Goal: Information Seeking & Learning: Learn about a topic

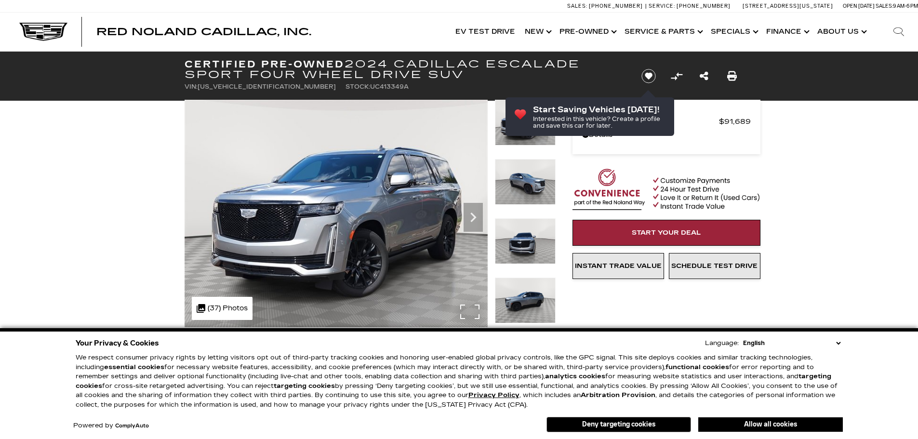
click at [782, 425] on button "Allow all cookies" at bounding box center [770, 424] width 145 height 14
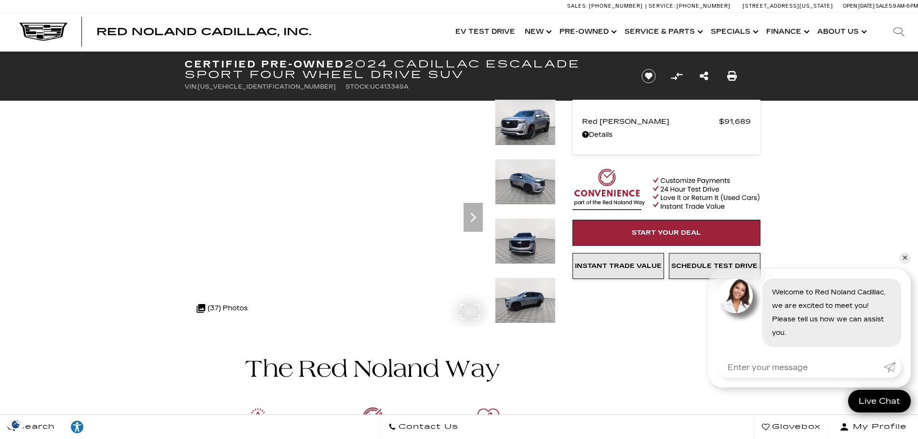
click at [490, 223] on div "360 WalkAround Powered By SpinCar" at bounding box center [370, 213] width 371 height 227
click at [477, 224] on icon "Next" at bounding box center [472, 217] width 19 height 19
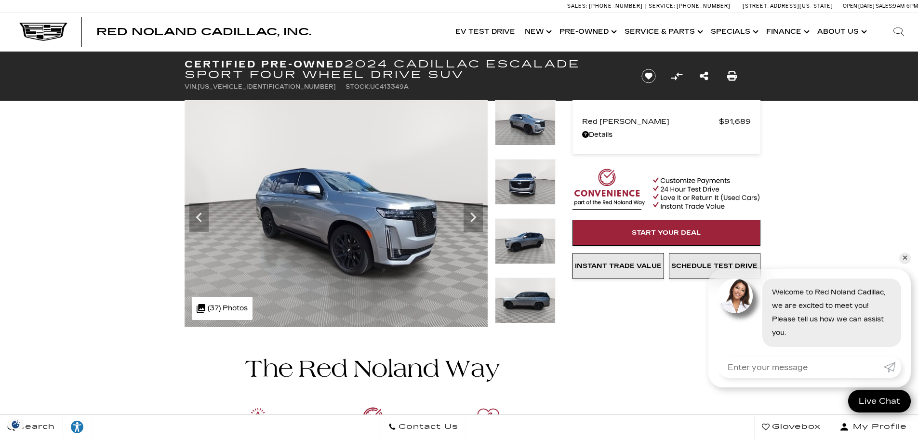
click at [484, 216] on img at bounding box center [336, 213] width 303 height 227
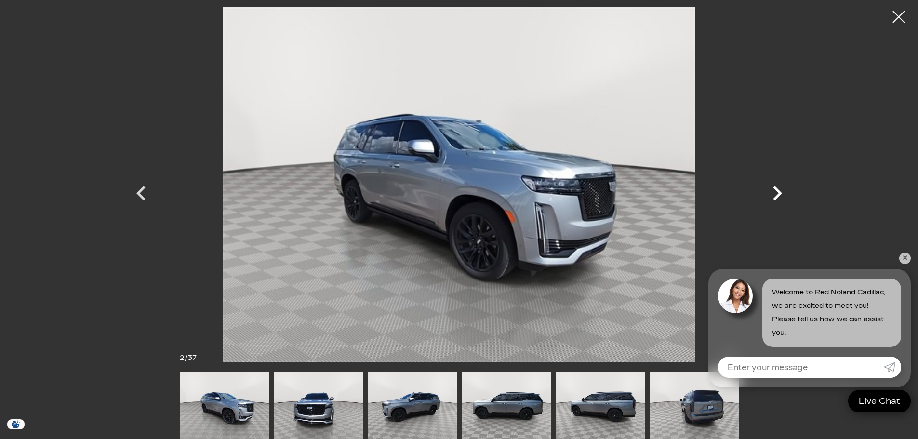
click at [778, 190] on icon "Next" at bounding box center [777, 193] width 9 height 14
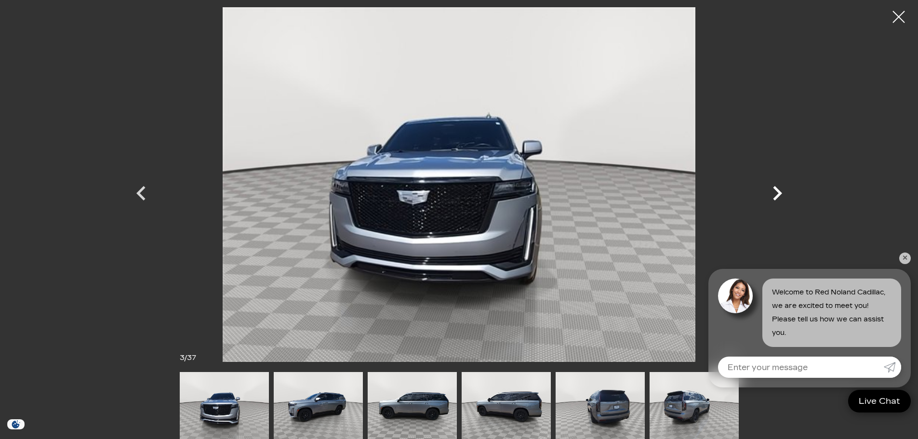
click at [778, 190] on icon "Next" at bounding box center [777, 193] width 9 height 14
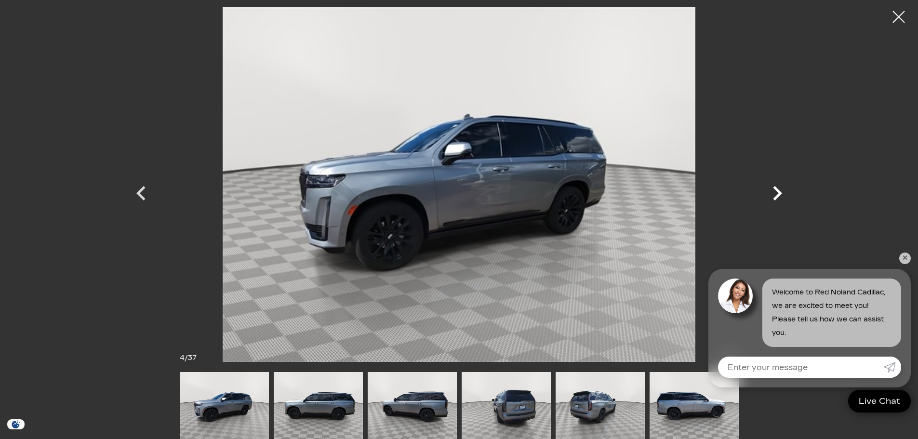
click at [778, 190] on icon "Next" at bounding box center [777, 193] width 9 height 14
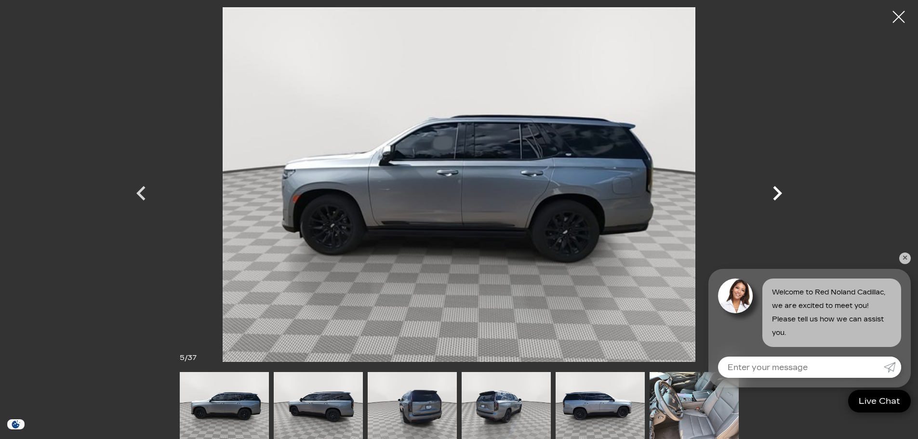
click at [778, 190] on icon "Next" at bounding box center [777, 193] width 9 height 14
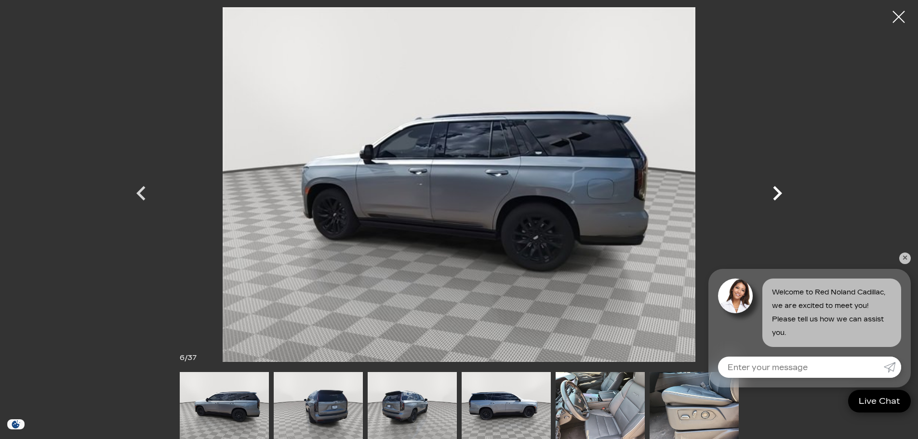
click at [777, 194] on icon "Next" at bounding box center [777, 193] width 29 height 29
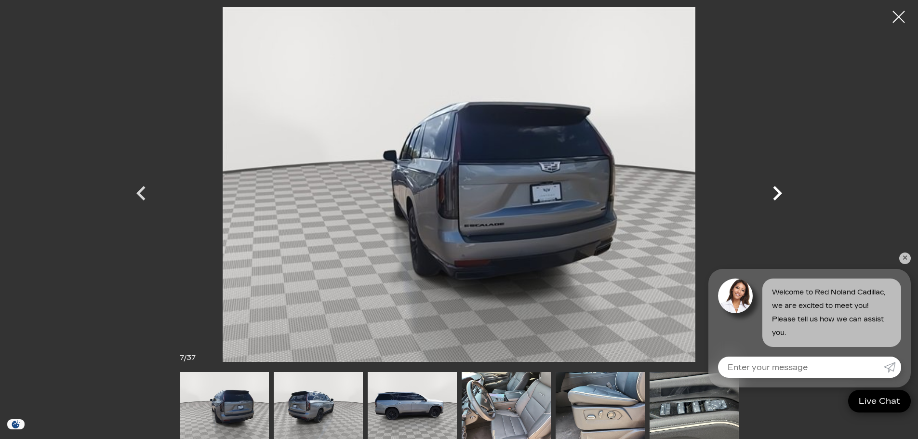
click at [781, 192] on icon "Next" at bounding box center [777, 193] width 29 height 29
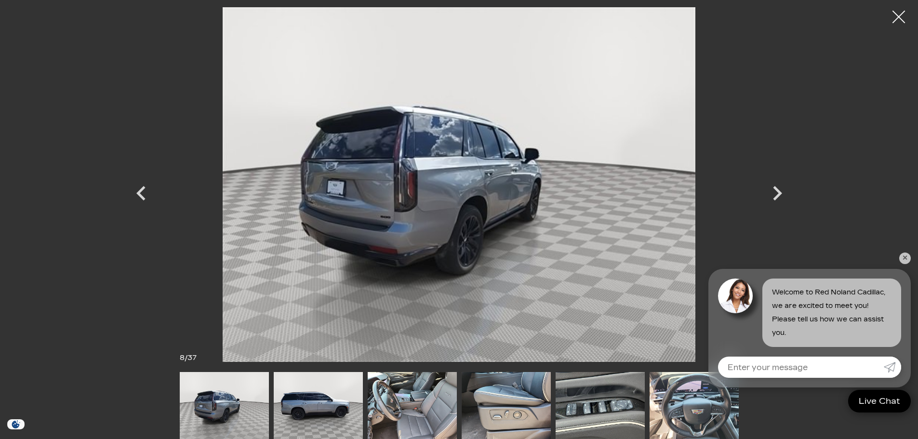
click at [890, 14] on div at bounding box center [899, 17] width 26 height 26
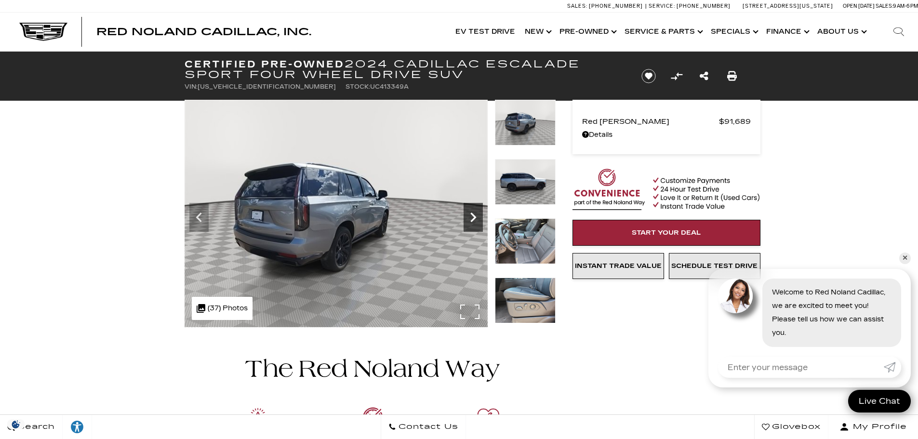
click at [471, 220] on icon "Next" at bounding box center [472, 217] width 19 height 19
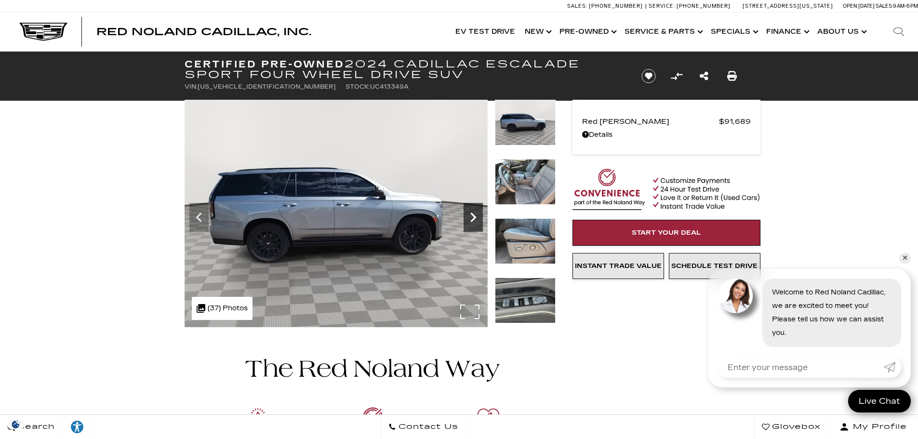
click at [471, 219] on icon "Next" at bounding box center [472, 217] width 19 height 19
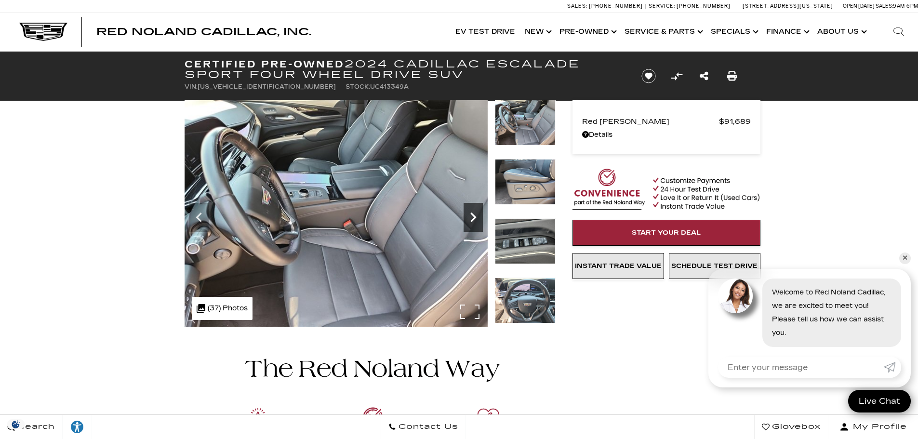
click at [471, 219] on icon "Next" at bounding box center [472, 217] width 19 height 19
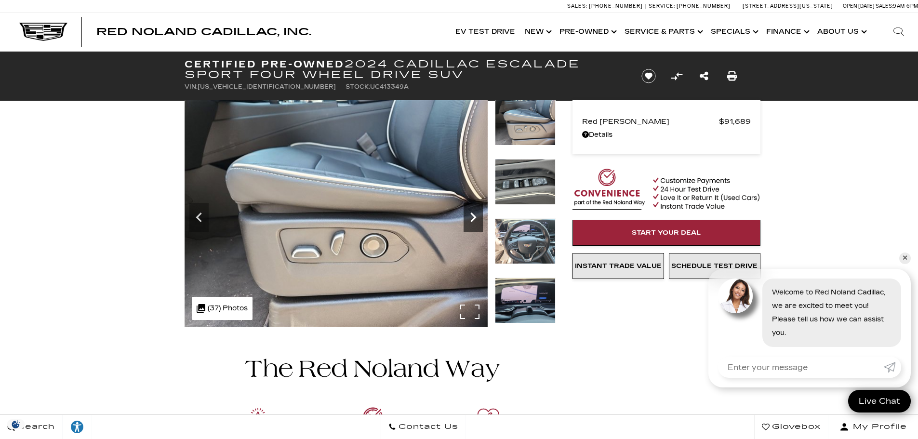
click at [471, 219] on icon "Next" at bounding box center [472, 217] width 19 height 19
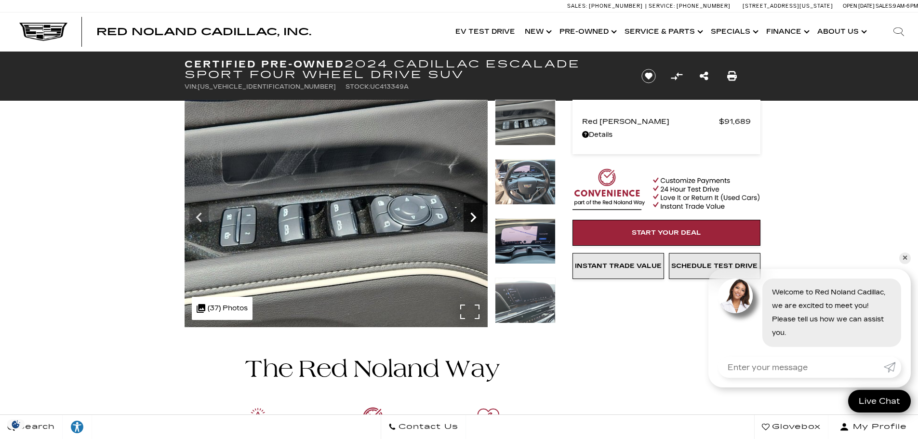
click at [471, 219] on icon "Next" at bounding box center [472, 217] width 19 height 19
